Goal: Information Seeking & Learning: Learn about a topic

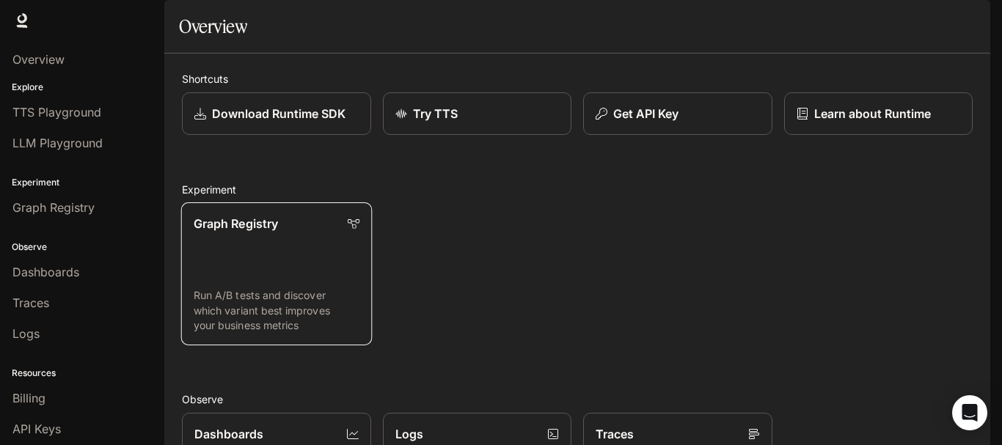
scroll to position [385, 0]
click at [372, 18] on div "Runtime Runtime Documentation Documentation" at bounding box center [501, 20] width 1002 height 41
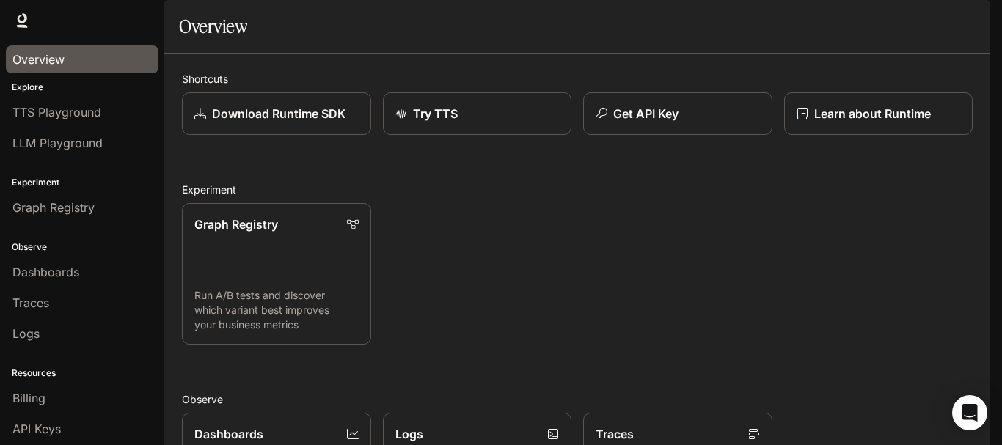
click at [33, 63] on span "Overview" at bounding box center [38, 60] width 52 height 18
click at [40, 62] on span "Overview" at bounding box center [38, 60] width 52 height 18
